Goal: Communication & Community: Answer question/provide support

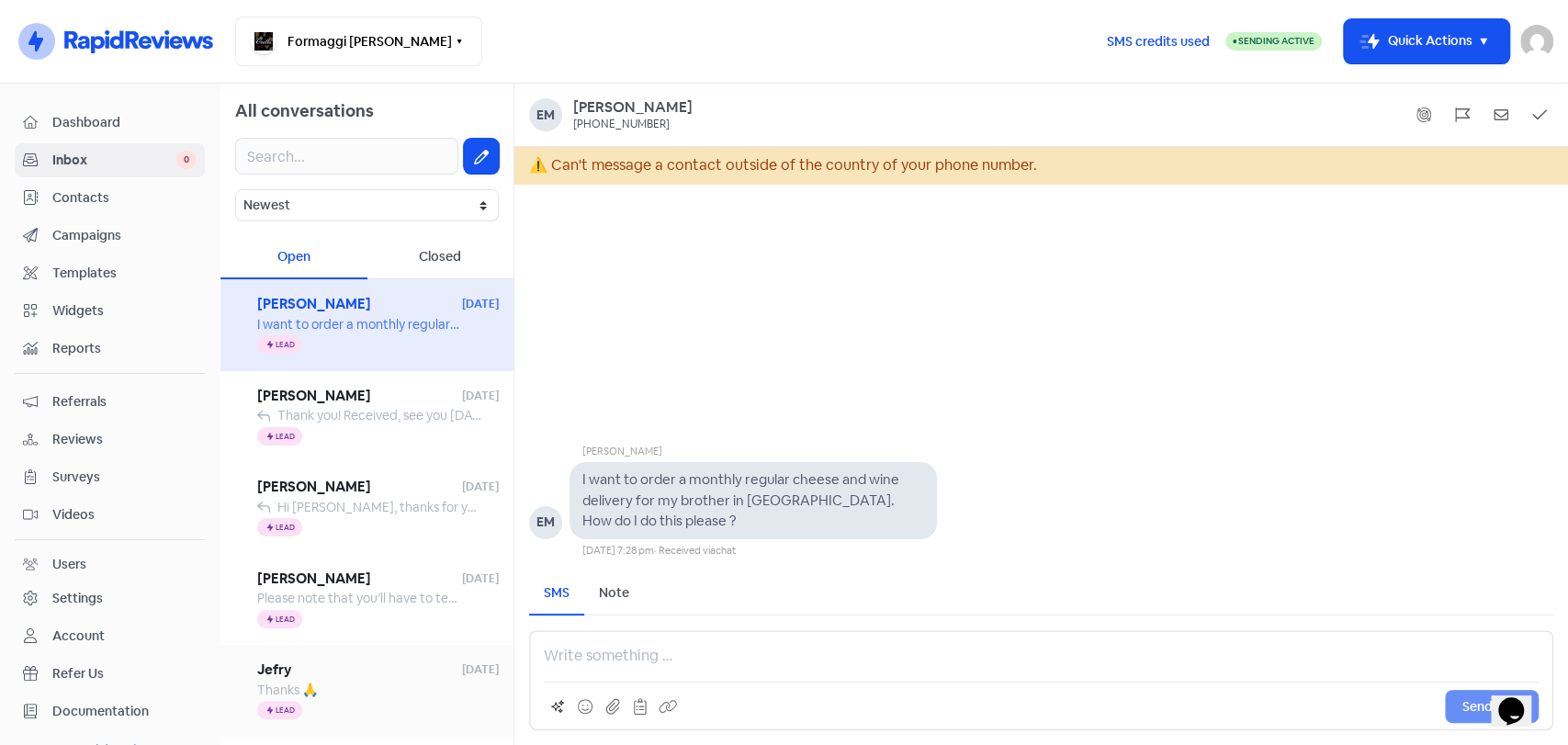
click at [298, 674] on span "Jefry" at bounding box center [359, 670] width 205 height 21
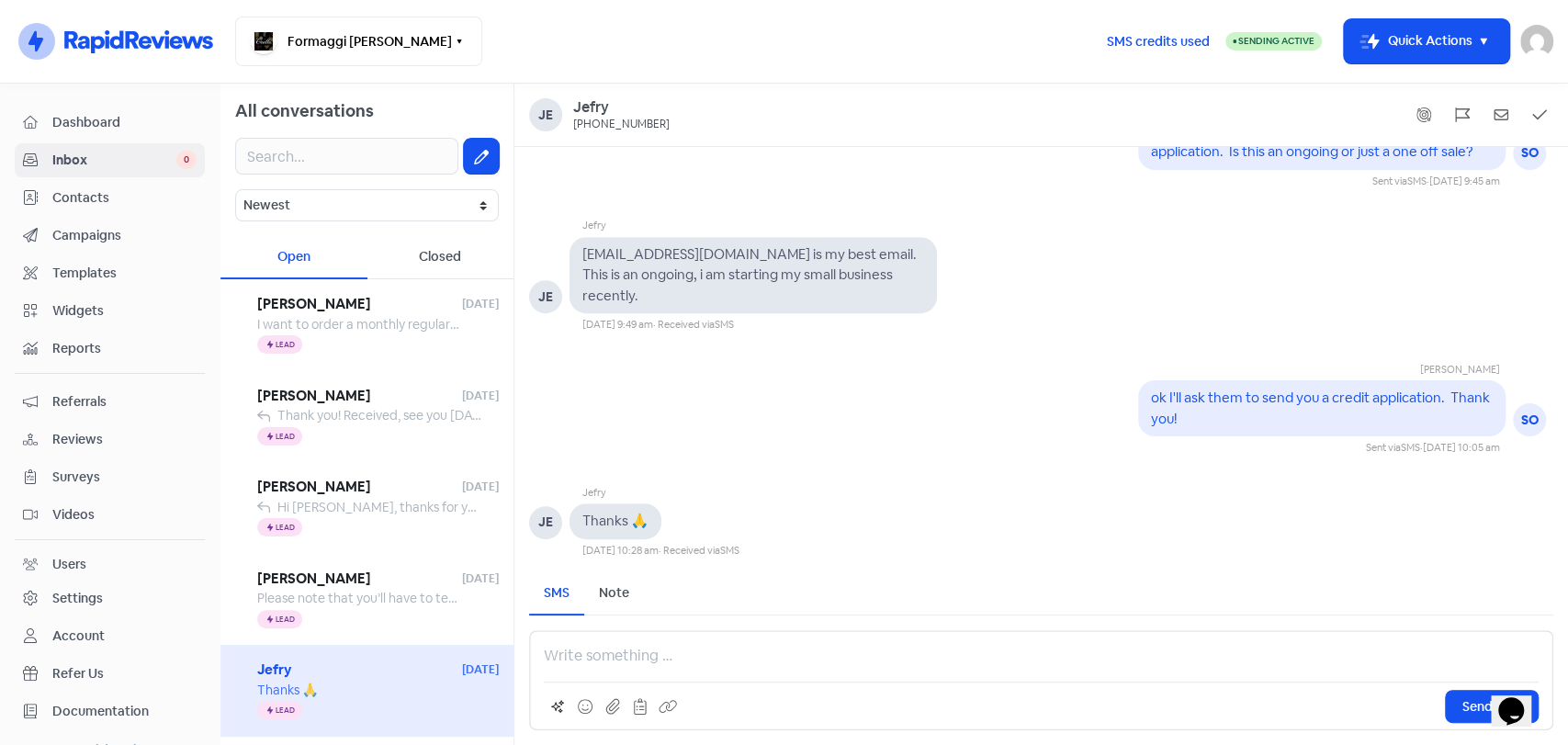
click at [548, 652] on p at bounding box center [1040, 655] width 994 height 22
drag, startPoint x: 655, startPoint y: 120, endPoint x: 610, endPoint y: 114, distance: 45.4
click at [610, 114] on div "[PERSON_NAME] [PHONE_NUMBER]" at bounding box center [1040, 114] width 1024 height 33
copy div "[PHONE_NUMBER]"
